Goal: Information Seeking & Learning: Find specific fact

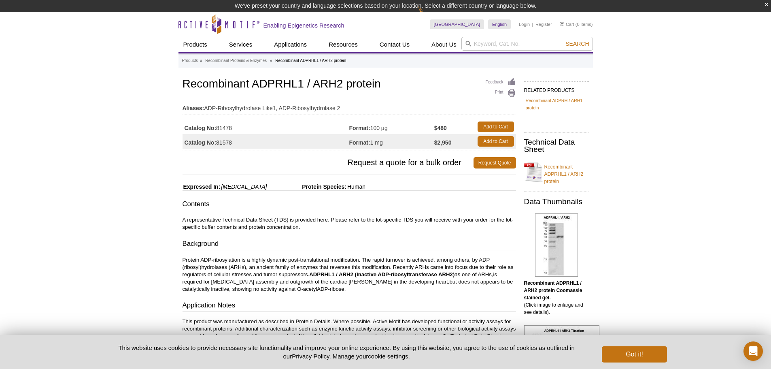
click at [225, 128] on td "Catalog No: 81478" at bounding box center [266, 126] width 167 height 15
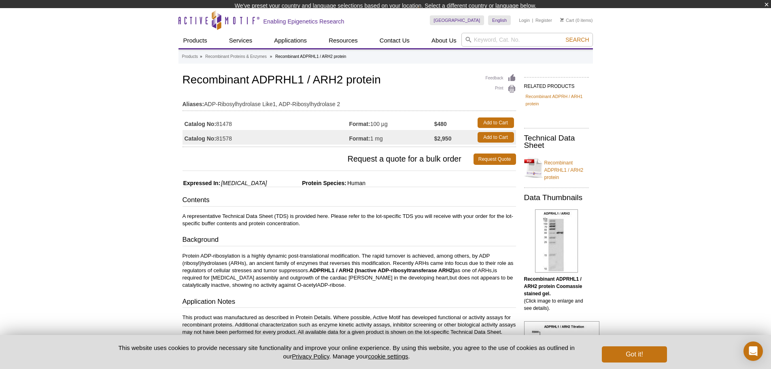
click at [225, 128] on td "Catalog No: 81478" at bounding box center [266, 122] width 167 height 15
copy td "81478"
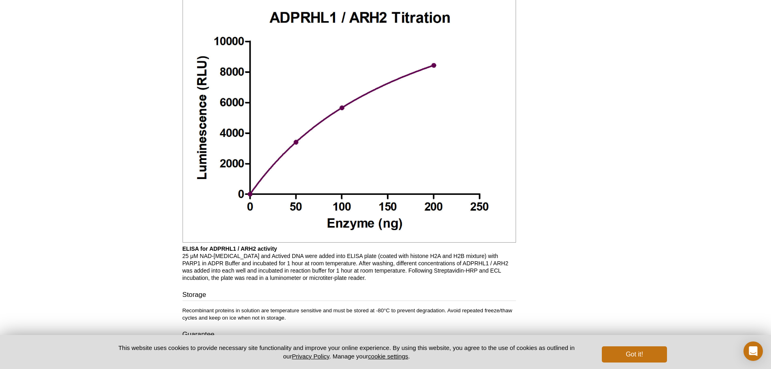
scroll to position [1068, 0]
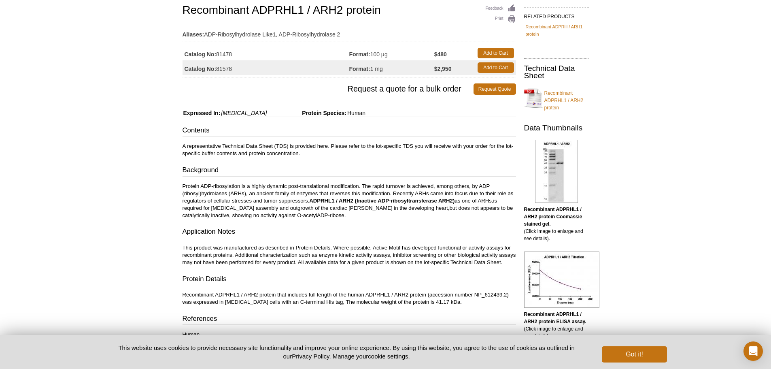
scroll to position [0, 0]
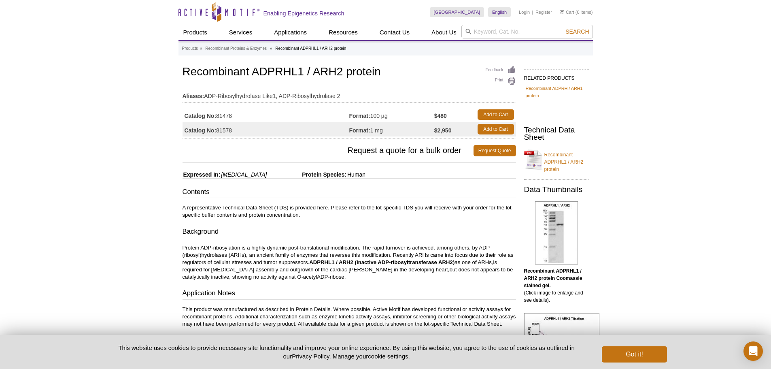
click at [223, 114] on td "Catalog No: 81478" at bounding box center [266, 114] width 167 height 15
copy td "81478"
click at [276, 155] on span "Request a quote for a bulk order" at bounding box center [328, 150] width 291 height 11
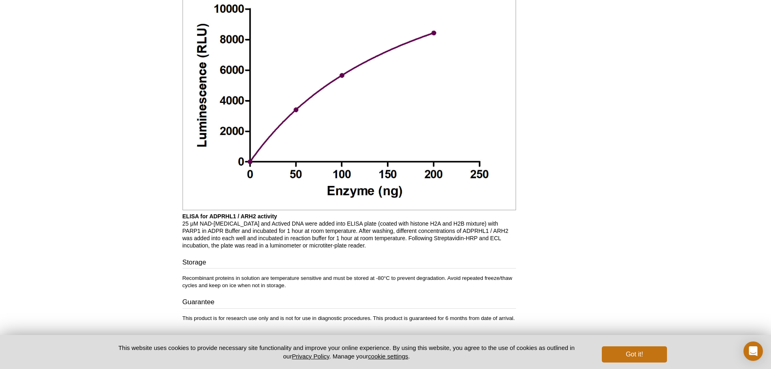
scroll to position [1068, 0]
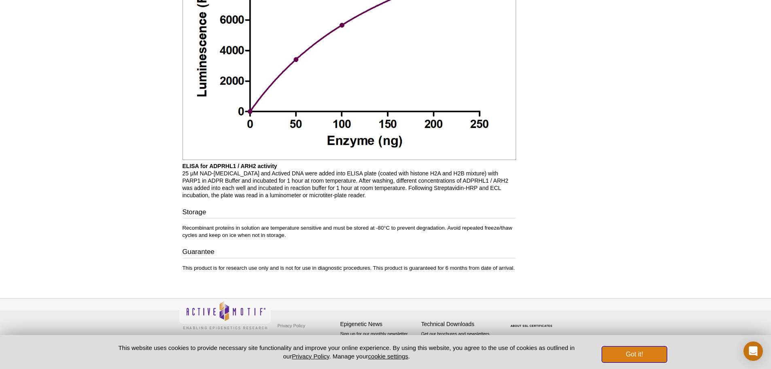
click at [650, 348] on button "Got it!" at bounding box center [634, 354] width 65 height 16
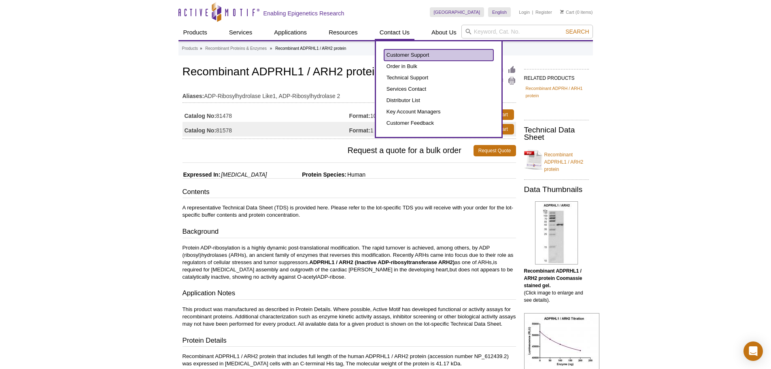
click at [397, 53] on link "Customer Support" at bounding box center [438, 54] width 109 height 11
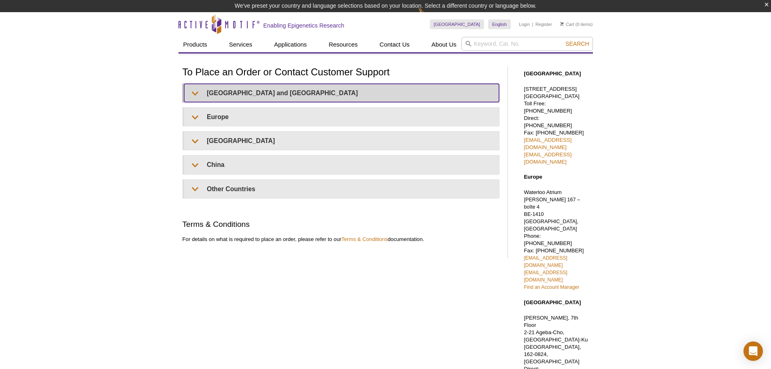
click at [229, 93] on summary "United States and Canada" at bounding box center [341, 93] width 315 height 18
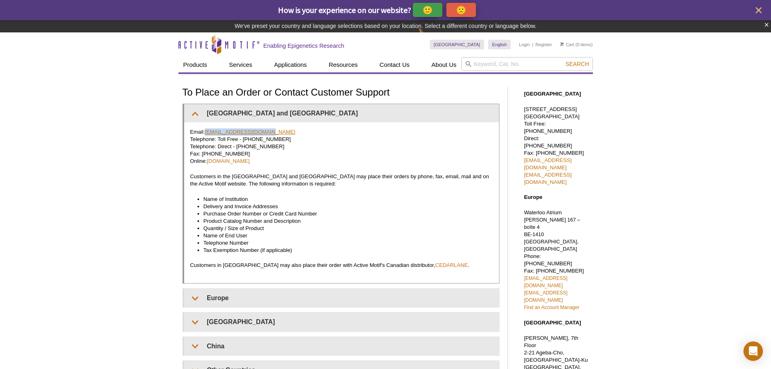
drag, startPoint x: 278, startPoint y: 130, endPoint x: 207, endPoint y: 129, distance: 71.2
click at [207, 129] on p "Email: orders@activemotif.com Telephone: Toll Free - 877 222 9543 Telephone: Di…" at bounding box center [341, 146] width 303 height 36
copy link "orders@activemotif.com"
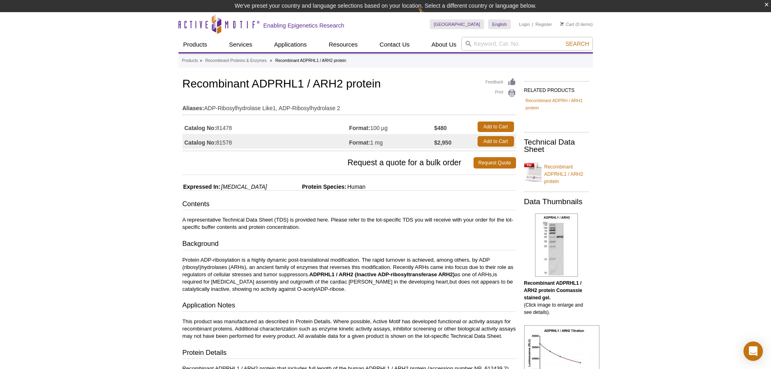
click at [231, 132] on td "Catalog No: 81478" at bounding box center [266, 126] width 167 height 15
copy td "81478"
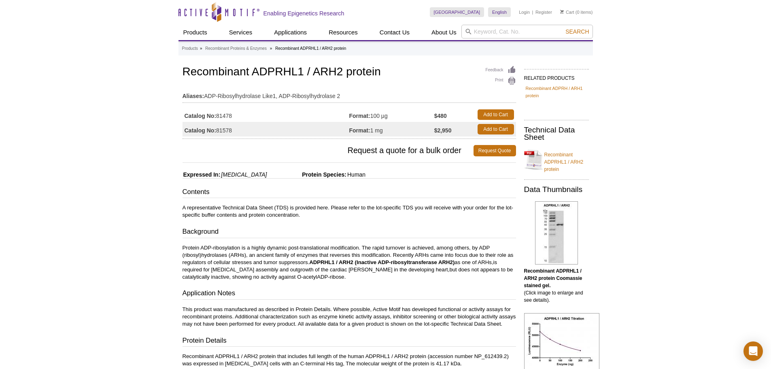
click at [377, 117] on td "Format: 100 µg" at bounding box center [391, 114] width 85 height 15
click at [392, 117] on td "Format: 100 µg" at bounding box center [391, 114] width 85 height 15
drag, startPoint x: 397, startPoint y: 116, endPoint x: 374, endPoint y: 117, distance: 23.1
click at [374, 117] on td "Format: 100 µg" at bounding box center [391, 114] width 85 height 15
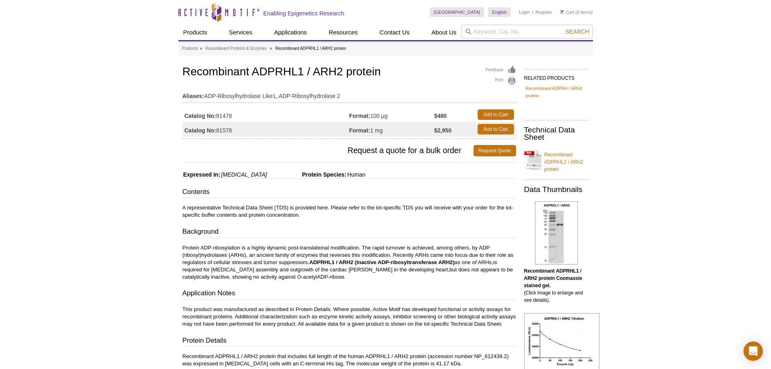
click at [228, 66] on h1 "Recombinant ADPRHL1 / ARH2 protein" at bounding box center [349, 73] width 333 height 14
drag, startPoint x: 228, startPoint y: 65, endPoint x: 363, endPoint y: 67, distance: 134.8
click at [363, 67] on h1 "Recombinant ADPRHL1 / ARH2 protein" at bounding box center [349, 73] width 333 height 14
copy h1 "Recombinant ADPRHL1 / ARH2 protein"
click at [255, 319] on p "This product was manufactured as described in Protein Details. Where possible, …" at bounding box center [349, 317] width 333 height 22
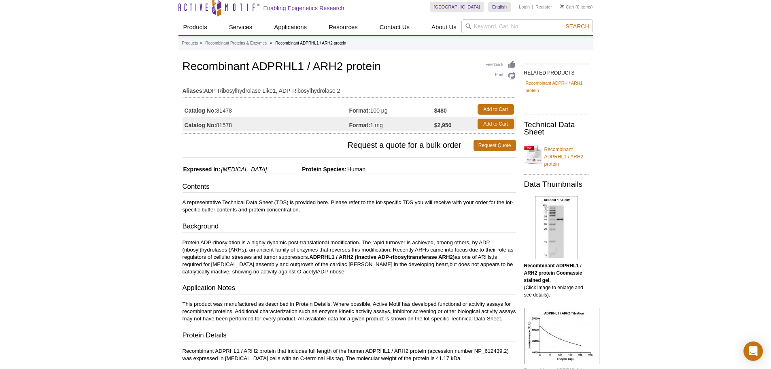
scroll to position [474, 0]
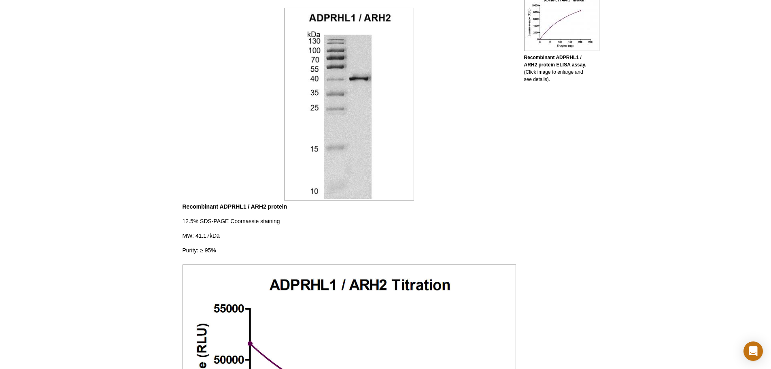
click at [518, 153] on div "RELATED PRODUCTS Recombinant ADPRH / ARH1 protein Technical Data Sheet Recombin…" at bounding box center [554, 286] width 77 height 1276
